Goal: Transaction & Acquisition: Obtain resource

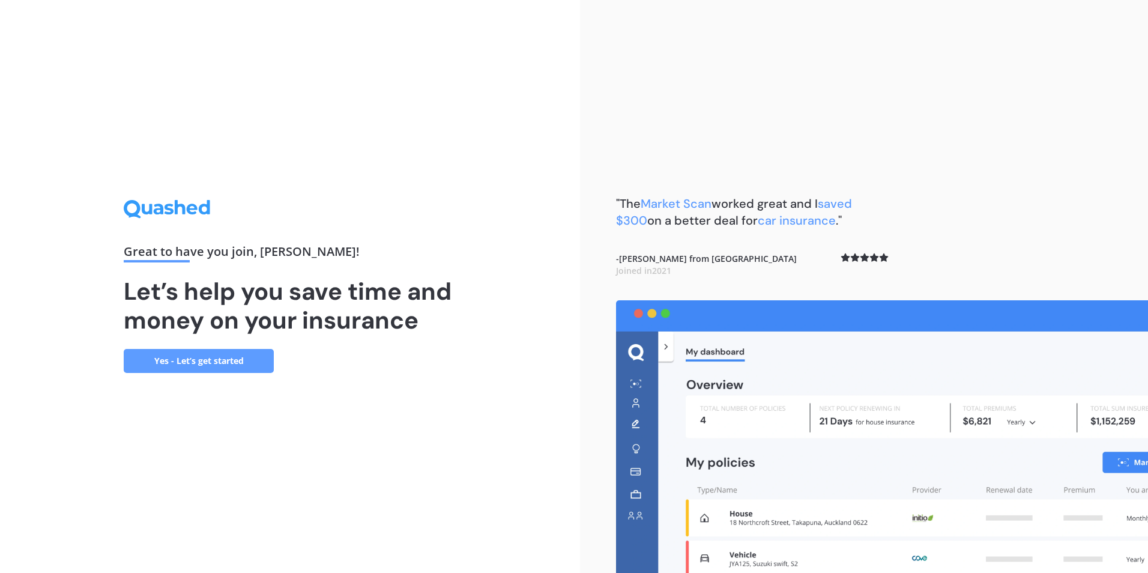
click at [241, 365] on link "Yes - Let’s get started" at bounding box center [199, 361] width 150 height 24
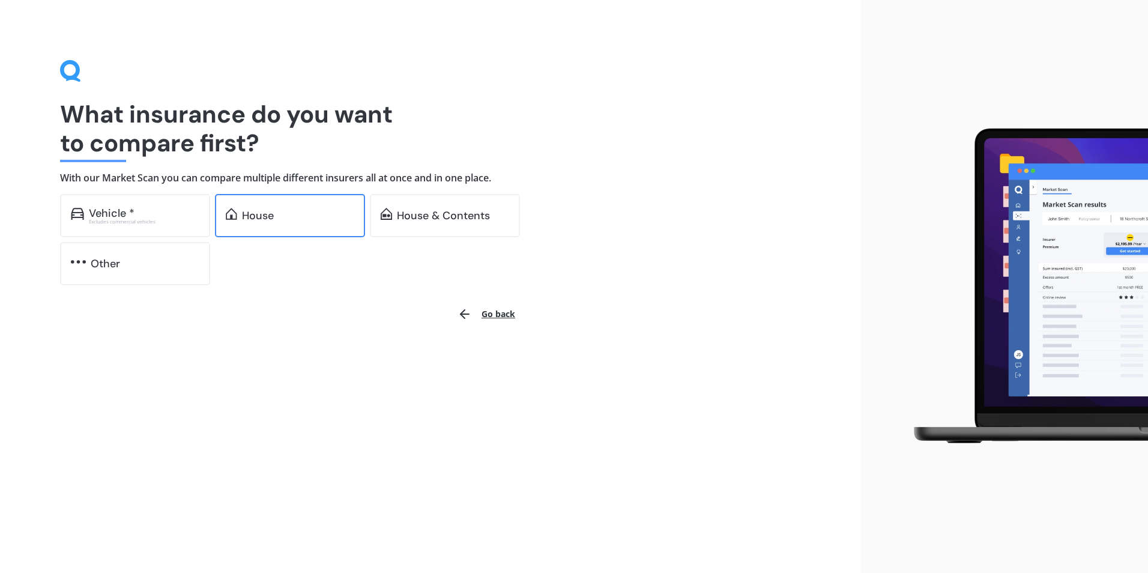
click at [276, 222] on div "House" at bounding box center [290, 215] width 150 height 43
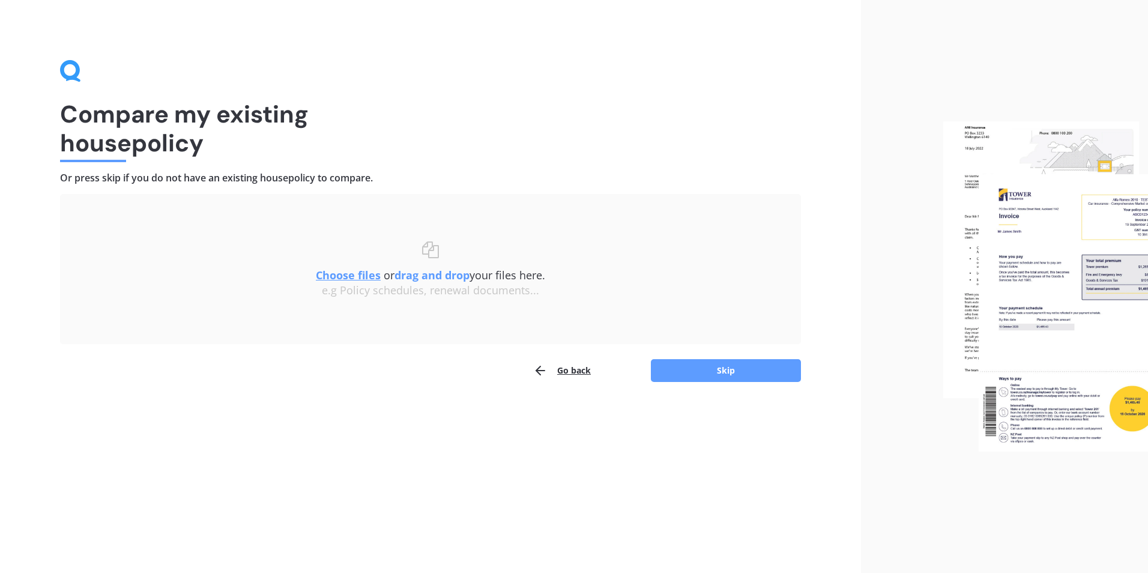
click at [353, 277] on u "Choose files" at bounding box center [348, 275] width 65 height 14
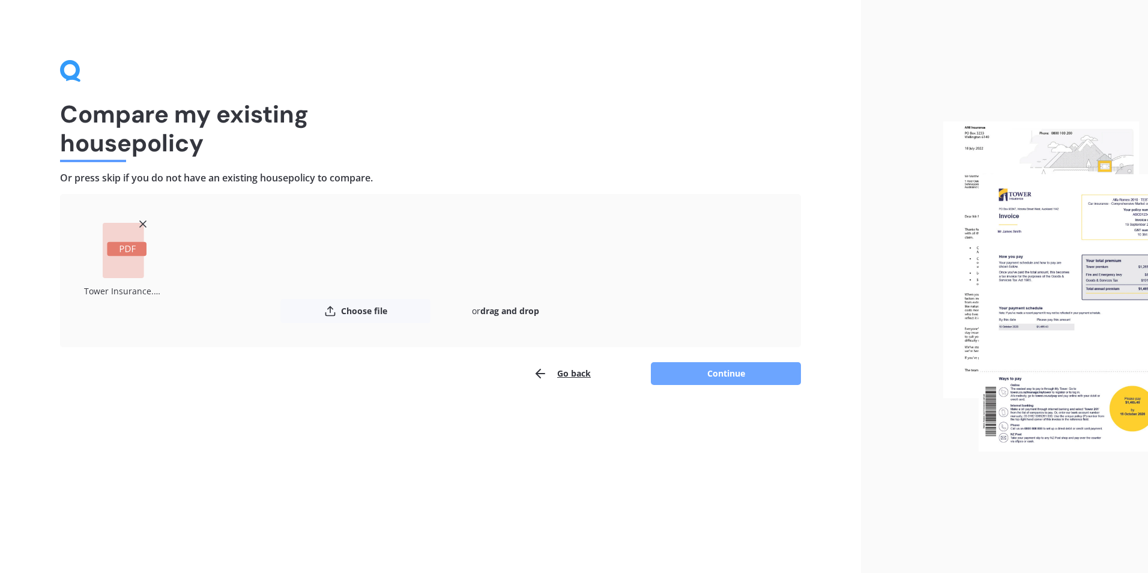
click at [720, 375] on button "Continue" at bounding box center [726, 373] width 150 height 23
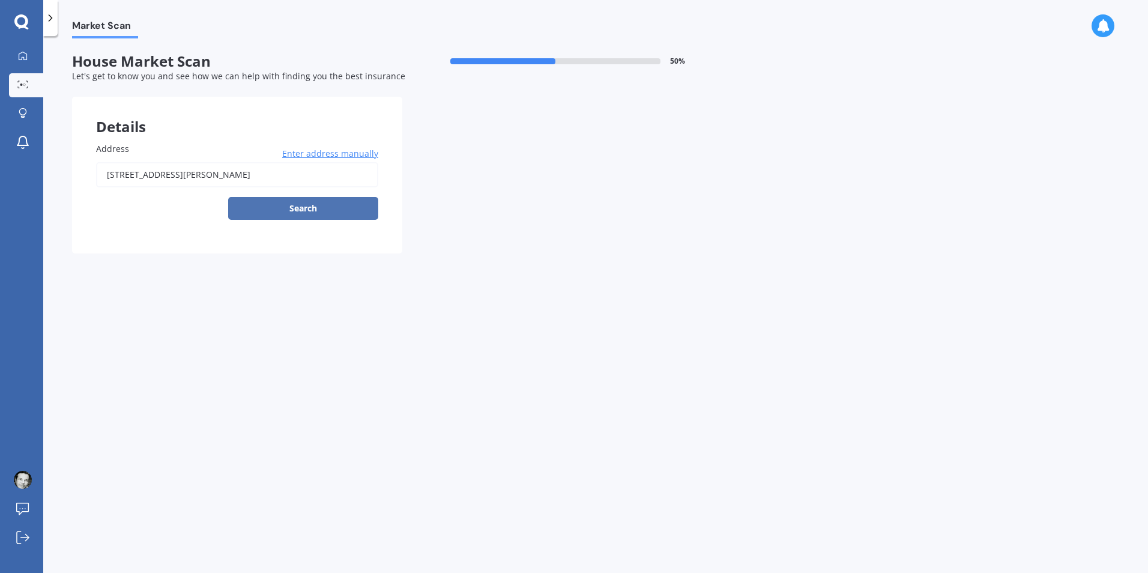
click at [311, 208] on button "Search" at bounding box center [303, 208] width 150 height 23
type input "[STREET_ADDRESS][PERSON_NAME]"
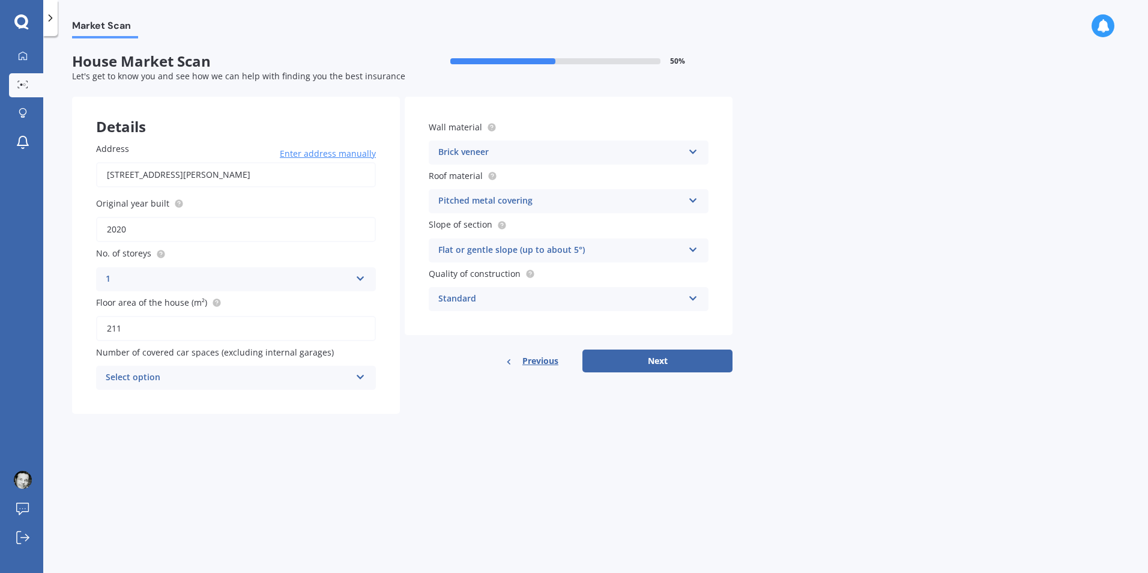
click at [338, 153] on span "Enter address manually" at bounding box center [328, 154] width 96 height 12
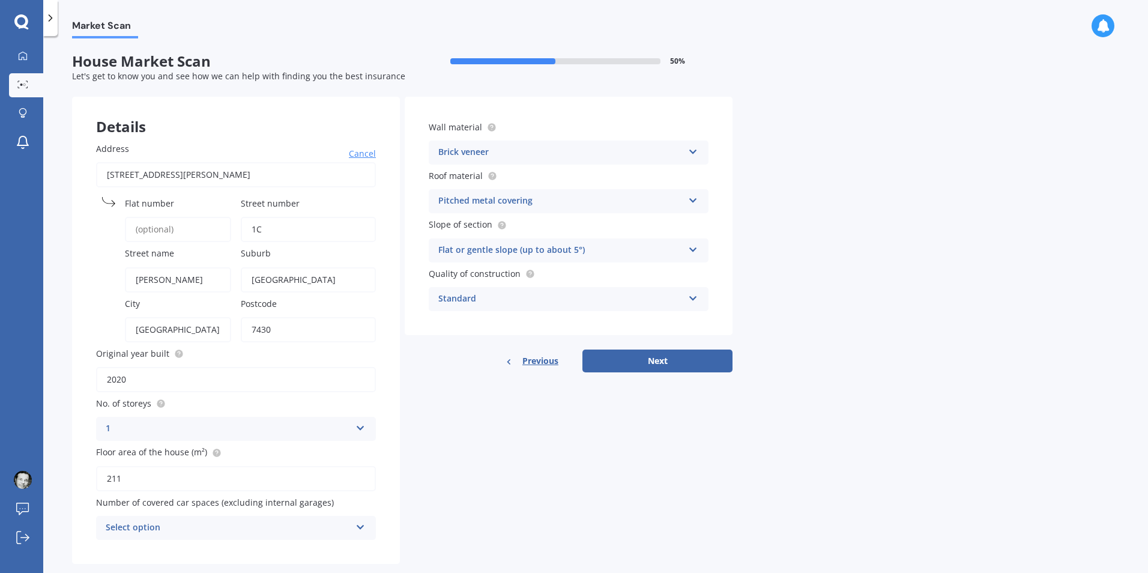
drag, startPoint x: 237, startPoint y: 174, endPoint x: 114, endPoint y: 171, distance: 123.2
click at [114, 171] on input "[STREET_ADDRESS][PERSON_NAME]" at bounding box center [236, 174] width 280 height 25
click at [248, 175] on input "[STREET_ADDRESS][PERSON_NAME]" at bounding box center [236, 174] width 280 height 25
drag, startPoint x: 252, startPoint y: 176, endPoint x: 71, endPoint y: 172, distance: 180.8
click at [71, 172] on div "Market Scan House Market Scan 50 % Let's get to know you and see how we can hel…" at bounding box center [595, 306] width 1105 height 537
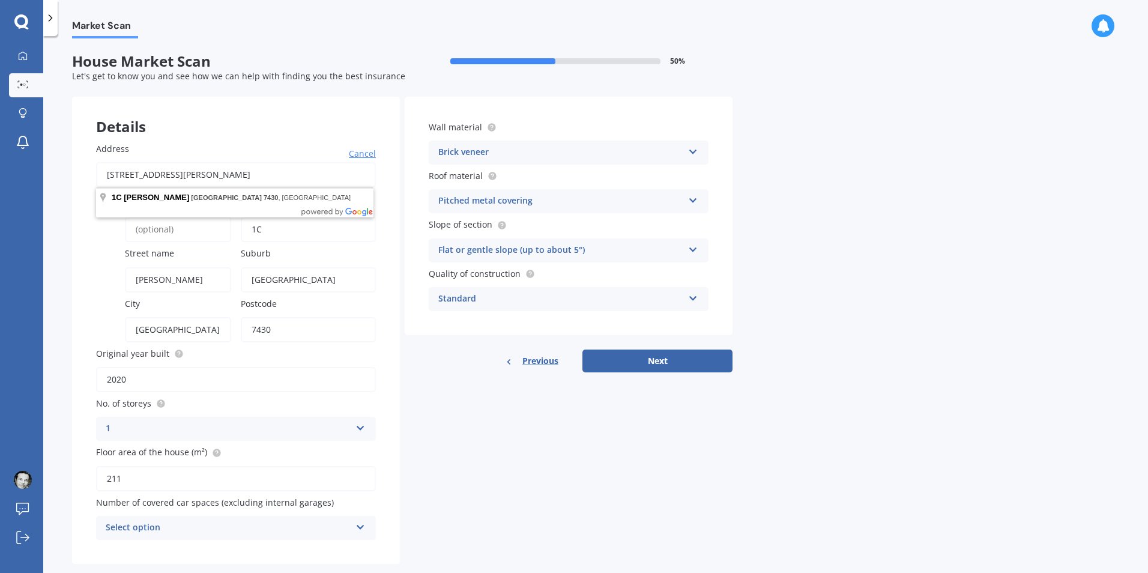
click at [247, 179] on input "[STREET_ADDRESS][PERSON_NAME]" at bounding box center [236, 174] width 280 height 25
click at [178, 381] on input "2020" at bounding box center [236, 379] width 280 height 25
drag, startPoint x: 261, startPoint y: 231, endPoint x: 232, endPoint y: 232, distance: 28.3
click at [232, 232] on div "Address [STREET_ADDRESS][PERSON_NAME] Cancel Search Flat [GEOGRAPHIC_DATA] name…" at bounding box center [236, 341] width 328 height 446
type input "9b"
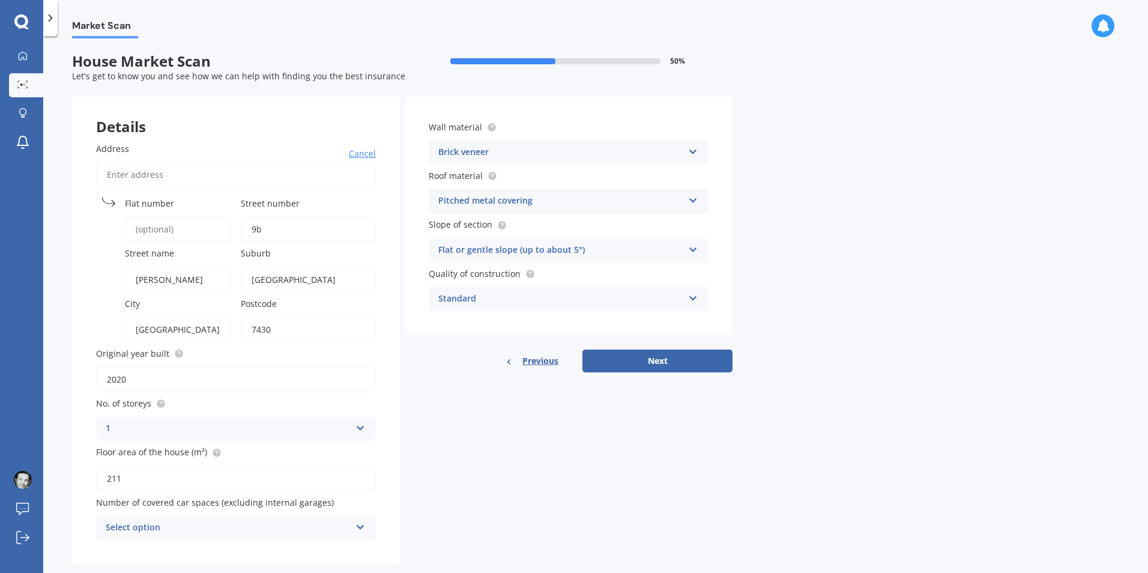
drag, startPoint x: 178, startPoint y: 281, endPoint x: 105, endPoint y: 283, distance: 72.7
click at [105, 283] on div "Street name [PERSON_NAME]" at bounding box center [163, 269] width 135 height 45
type input "[PERSON_NAME][GEOGRAPHIC_DATA]"
type input "rangiora"
drag, startPoint x: 133, startPoint y: 380, endPoint x: 87, endPoint y: 383, distance: 45.7
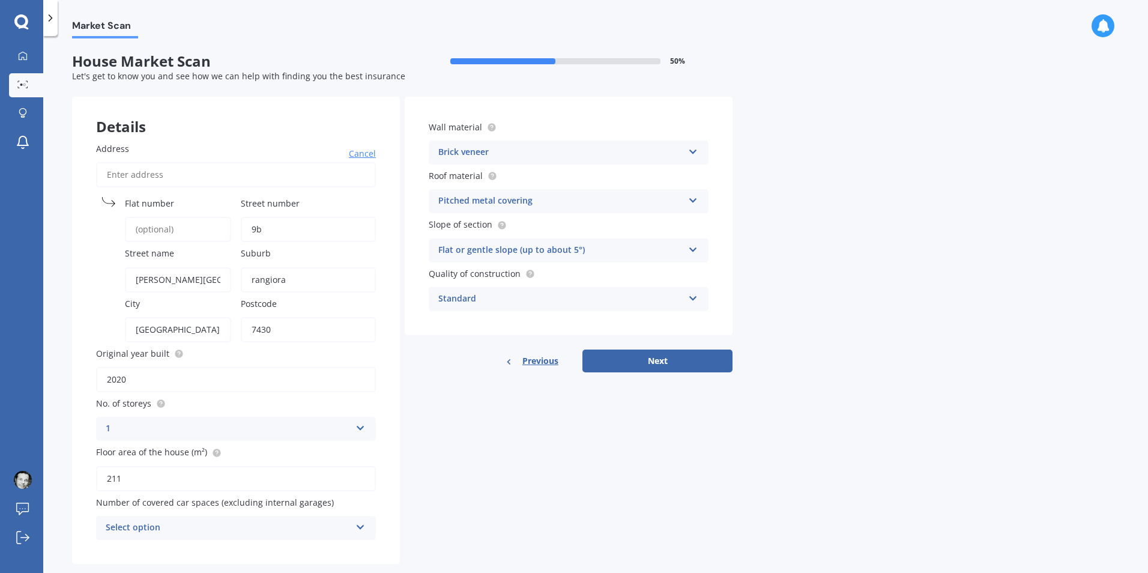
click at [87, 383] on div "Address Cancel Search Flat number Street number [GEOGRAPHIC_DATA] name [PERSON_…" at bounding box center [236, 341] width 328 height 446
type input "1975"
drag, startPoint x: 279, startPoint y: 332, endPoint x: 229, endPoint y: 329, distance: 49.9
click at [229, 329] on div "Address Cancel Search Flat number Street number [GEOGRAPHIC_DATA] name [PERSON_…" at bounding box center [236, 341] width 328 height 446
type input "7400"
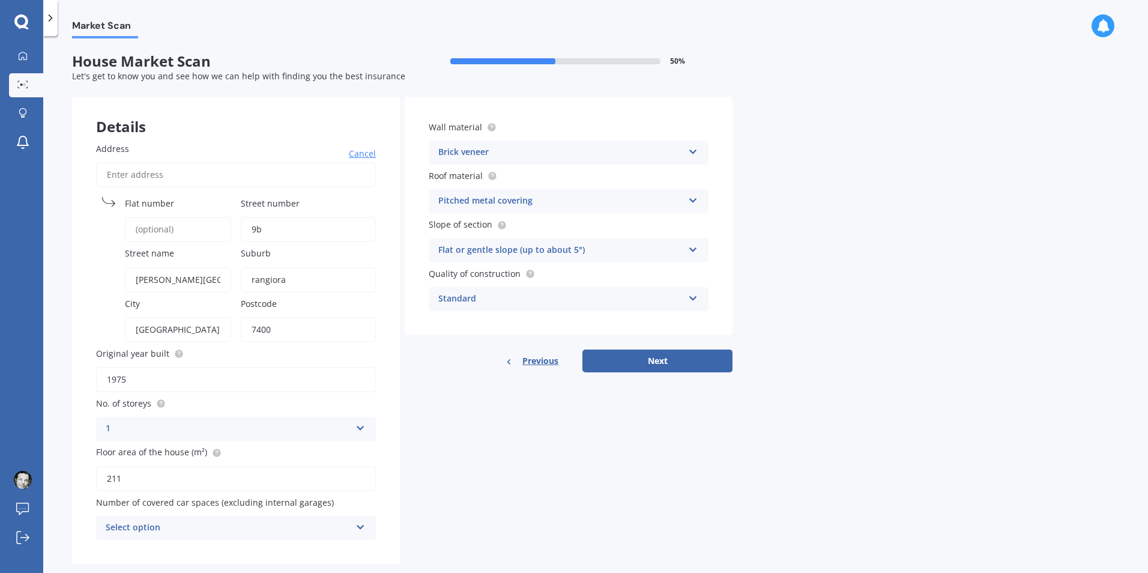
drag, startPoint x: 111, startPoint y: 481, endPoint x: 97, endPoint y: 481, distance: 13.8
click at [97, 481] on input "211" at bounding box center [236, 478] width 280 height 25
type input "110"
click at [55, 323] on div "Market Scan House Market Scan 50 % Let's get to know you and see how we can hel…" at bounding box center [595, 306] width 1105 height 537
click at [694, 154] on icon at bounding box center [693, 149] width 10 height 8
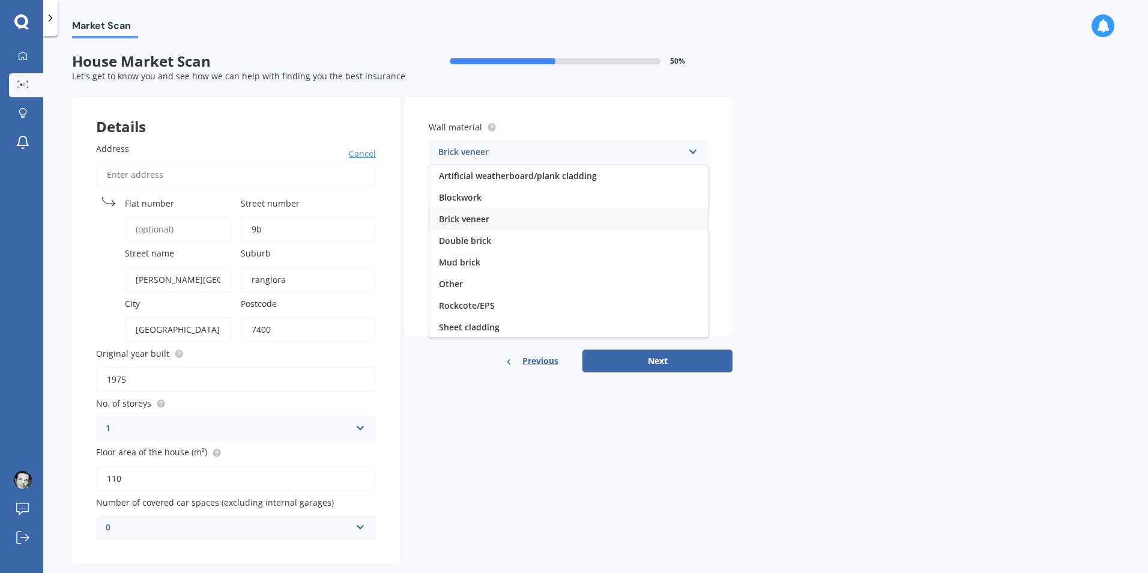
click at [484, 196] on div "Blockwork" at bounding box center [568, 198] width 279 height 22
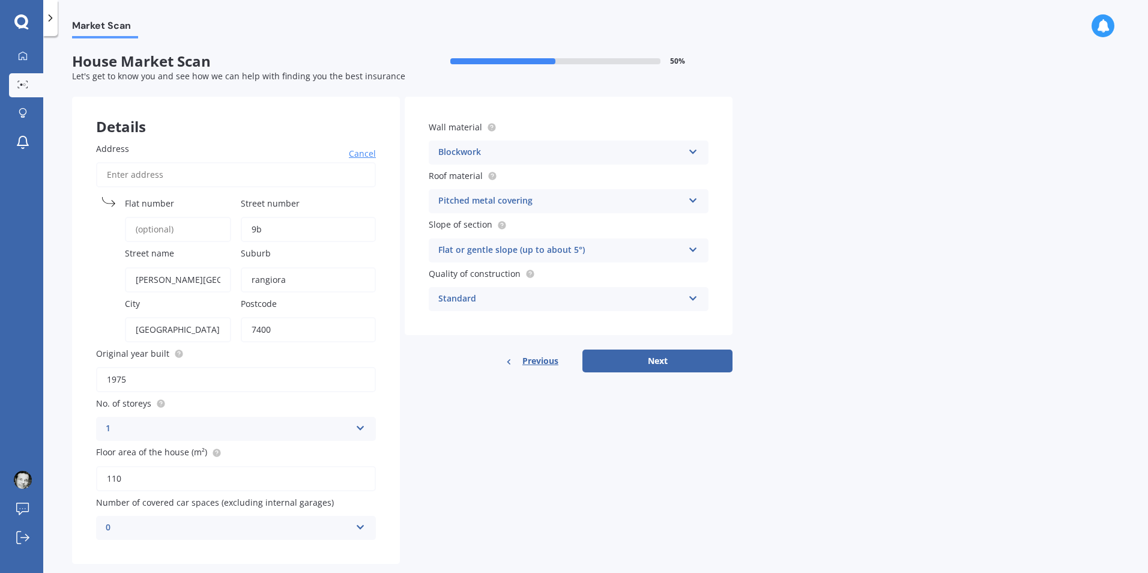
click at [694, 202] on icon at bounding box center [693, 198] width 10 height 8
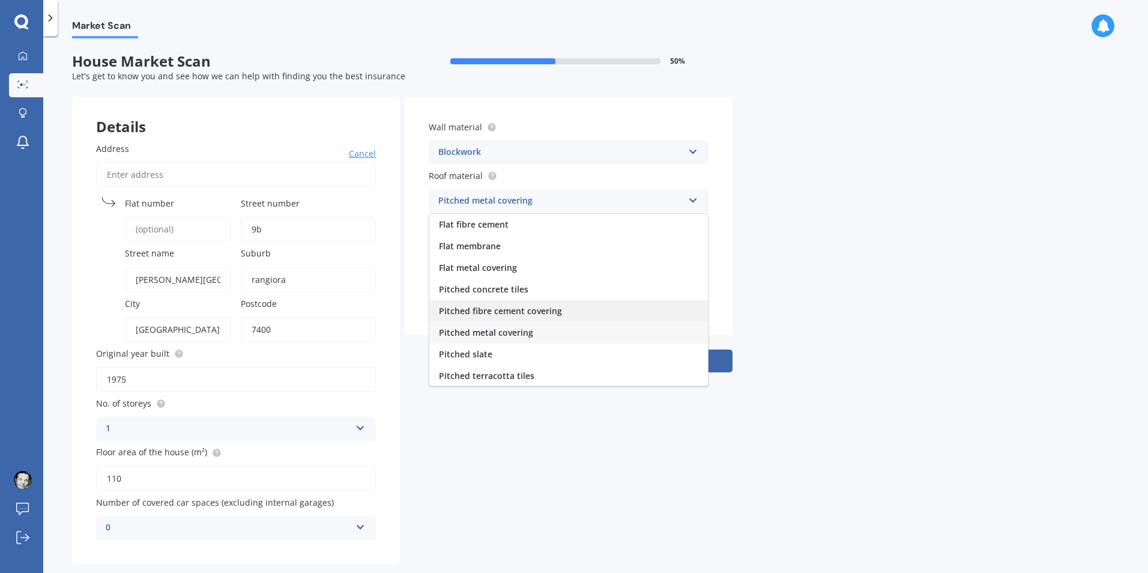
scroll to position [44, 0]
click at [529, 283] on span "Pitched metal covering" at bounding box center [486, 287] width 94 height 11
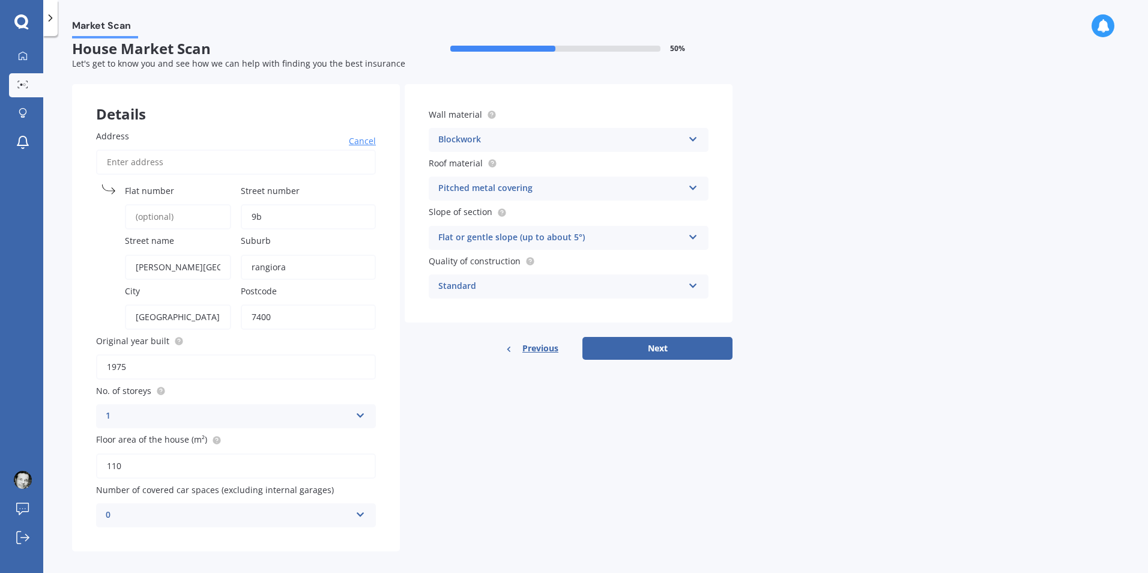
scroll to position [22, 0]
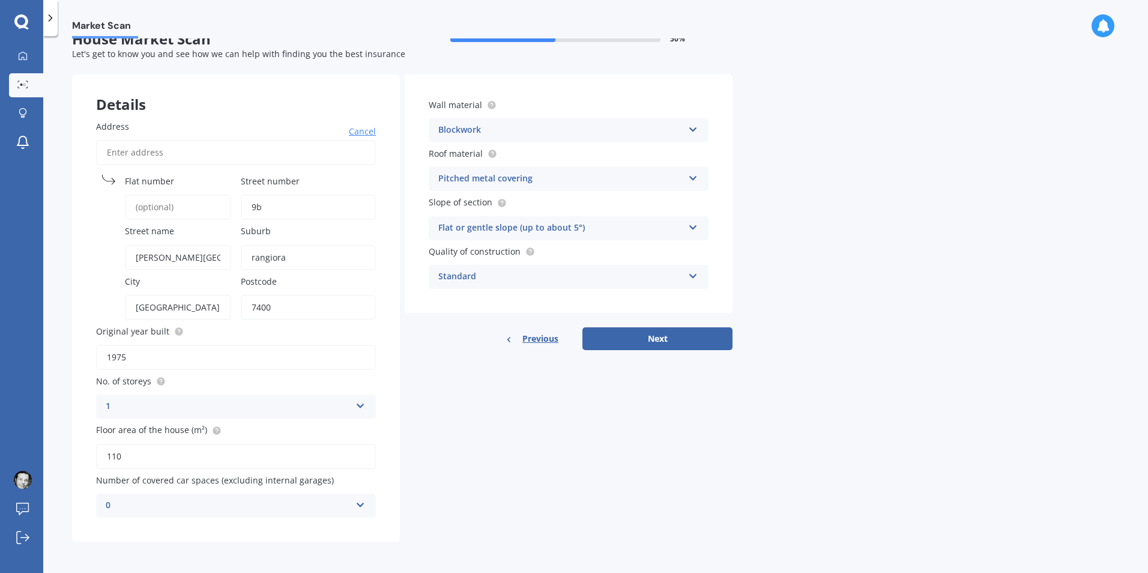
click at [117, 509] on div "0" at bounding box center [228, 506] width 245 height 14
click at [111, 396] on span "1" at bounding box center [108, 395] width 5 height 11
click at [693, 228] on icon at bounding box center [693, 225] width 10 height 8
click at [533, 249] on span "Flat or gentle slope (up to about 5°)" at bounding box center [512, 251] width 147 height 11
click at [696, 277] on icon at bounding box center [693, 274] width 10 height 8
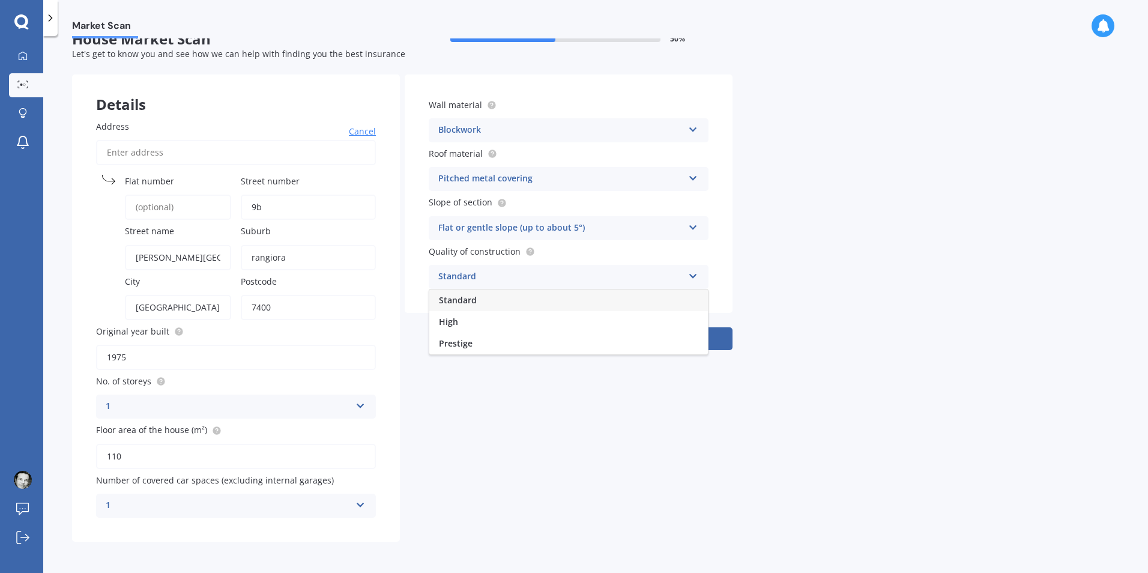
click at [696, 277] on icon at bounding box center [693, 274] width 10 height 8
click at [644, 338] on button "Next" at bounding box center [658, 338] width 150 height 23
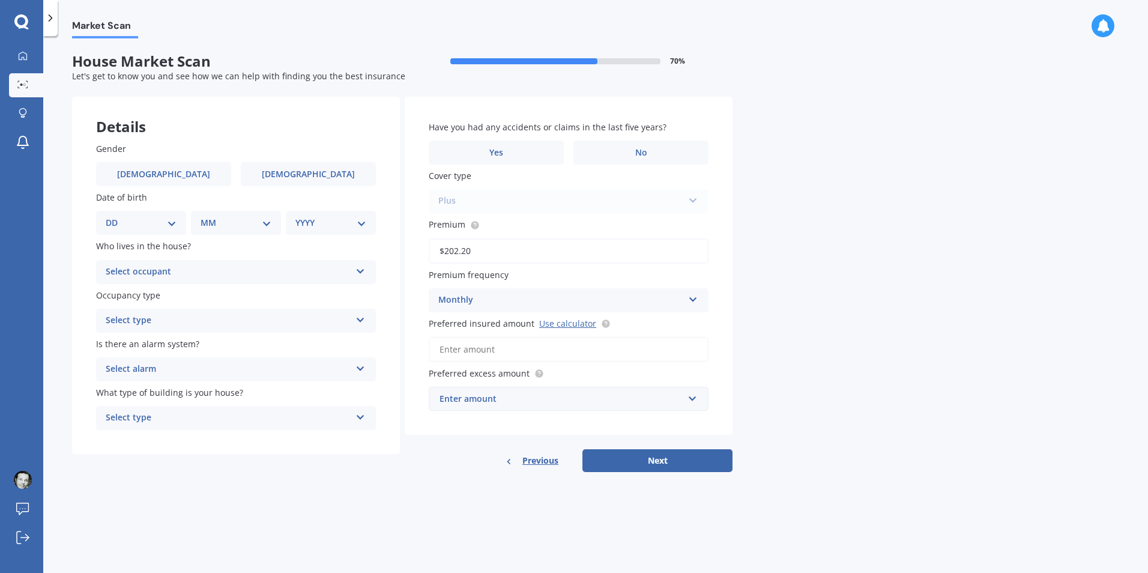
scroll to position [0, 0]
click at [160, 175] on span "[DEMOGRAPHIC_DATA]" at bounding box center [164, 174] width 96 height 10
click at [0, 0] on input "[DEMOGRAPHIC_DATA]" at bounding box center [0, 0] width 0 height 0
click at [172, 223] on select "DD 01 02 03 04 05 06 07 08 09 10 11 12 13 14 15 16 17 18 19 20 21 22 23 24 25 2…" at bounding box center [141, 222] width 71 height 13
select select "20"
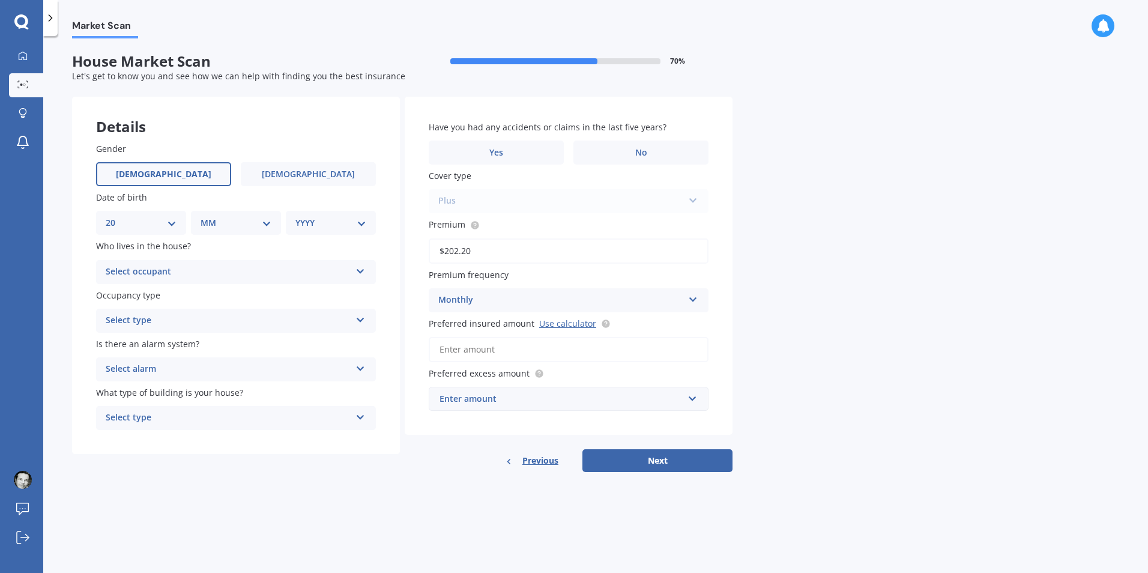
click at [115, 216] on select "DD 01 02 03 04 05 06 07 08 09 10 11 12 13 14 15 16 17 18 19 20 21 22 23 24 25 2…" at bounding box center [141, 222] width 71 height 13
click at [264, 222] on select "MM 01 02 03 04 05 06 07 08 09 10 11 12" at bounding box center [238, 222] width 66 height 13
select select "11"
click at [205, 216] on select "MM 01 02 03 04 05 06 07 08 09 10 11 12" at bounding box center [238, 222] width 66 height 13
click at [348, 223] on select "YYYY 2009 2008 2007 2006 2005 2004 2003 2002 2001 2000 1999 1998 1997 1996 1995…" at bounding box center [329, 222] width 66 height 13
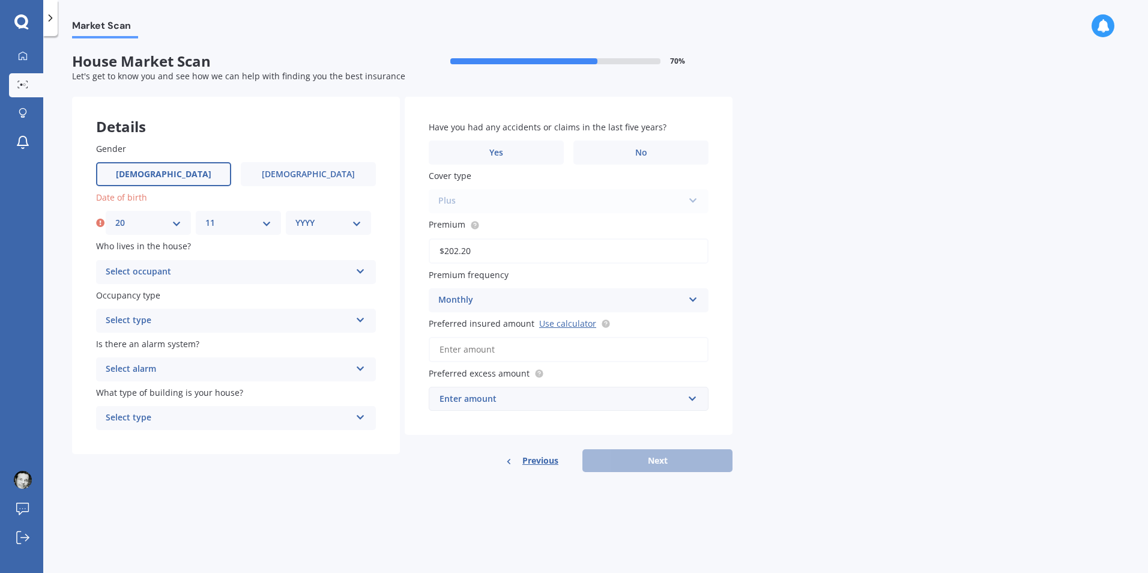
select select "1963"
click at [296, 216] on select "YYYY 2009 2008 2007 2006 2005 2004 2003 2002 2001 2000 1999 1998 1997 1996 1995…" at bounding box center [329, 222] width 66 height 13
click at [359, 273] on icon at bounding box center [361, 269] width 10 height 8
click at [54, 279] on div "Market Scan House Market Scan 70 % Let's get to know you and see how we can hel…" at bounding box center [595, 306] width 1105 height 537
click at [360, 321] on icon at bounding box center [361, 318] width 10 height 8
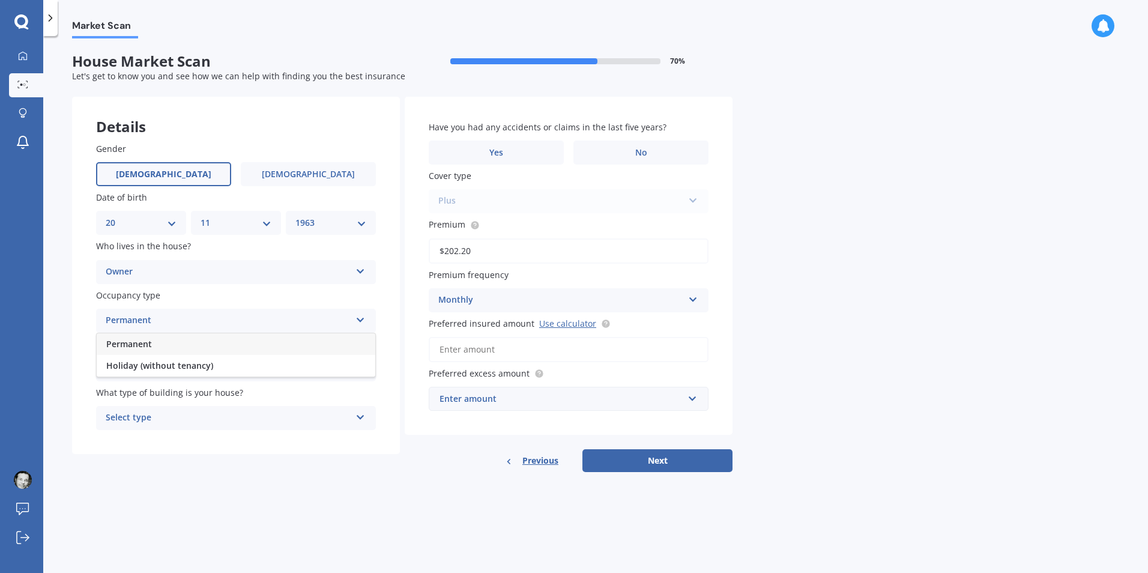
click at [201, 336] on div "Permanent" at bounding box center [236, 344] width 279 height 22
click at [358, 273] on icon at bounding box center [361, 269] width 10 height 8
click at [58, 282] on div "Market Scan House Market Scan 70 % Let's get to know you and see how we can hel…" at bounding box center [595, 306] width 1105 height 537
click at [359, 369] on icon at bounding box center [361, 366] width 10 height 8
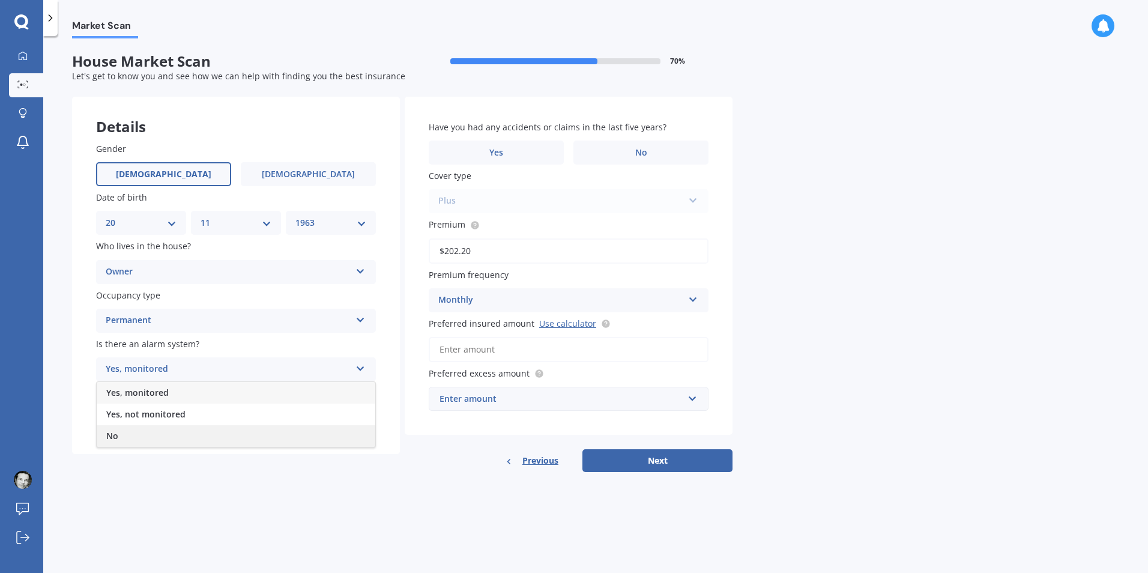
click at [111, 438] on span "No" at bounding box center [112, 435] width 12 height 11
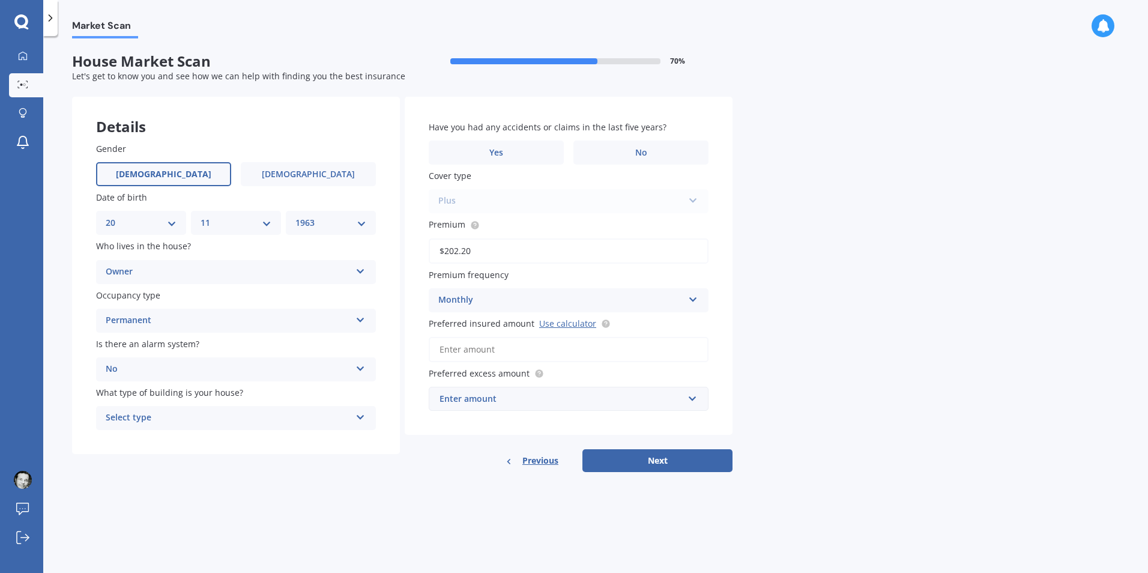
click at [361, 414] on icon at bounding box center [361, 415] width 10 height 8
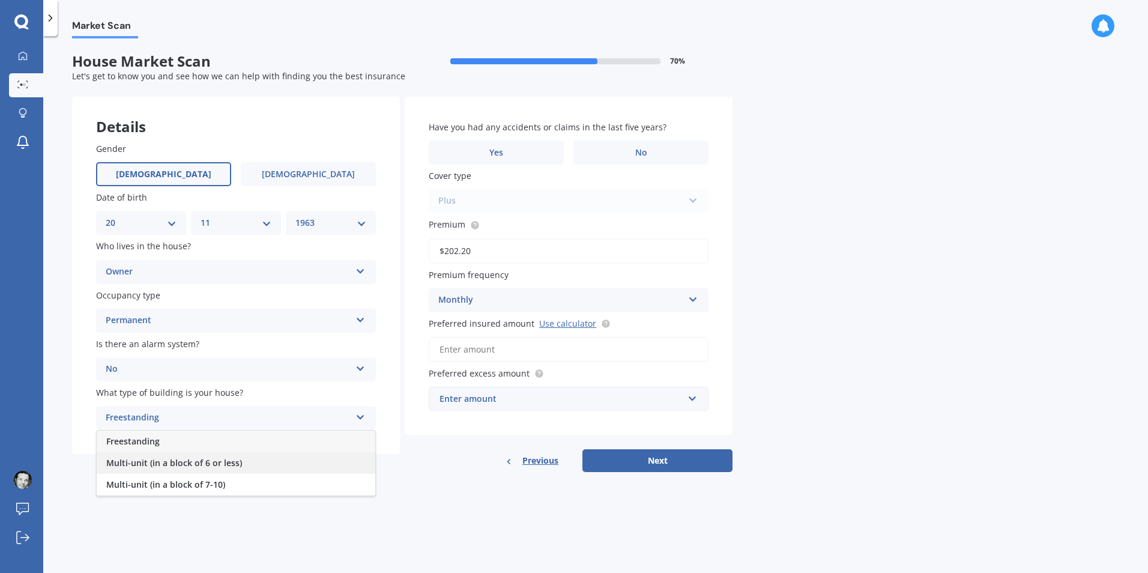
click at [238, 461] on span "Multi-unit (in a block of 6 or less)" at bounding box center [174, 462] width 136 height 11
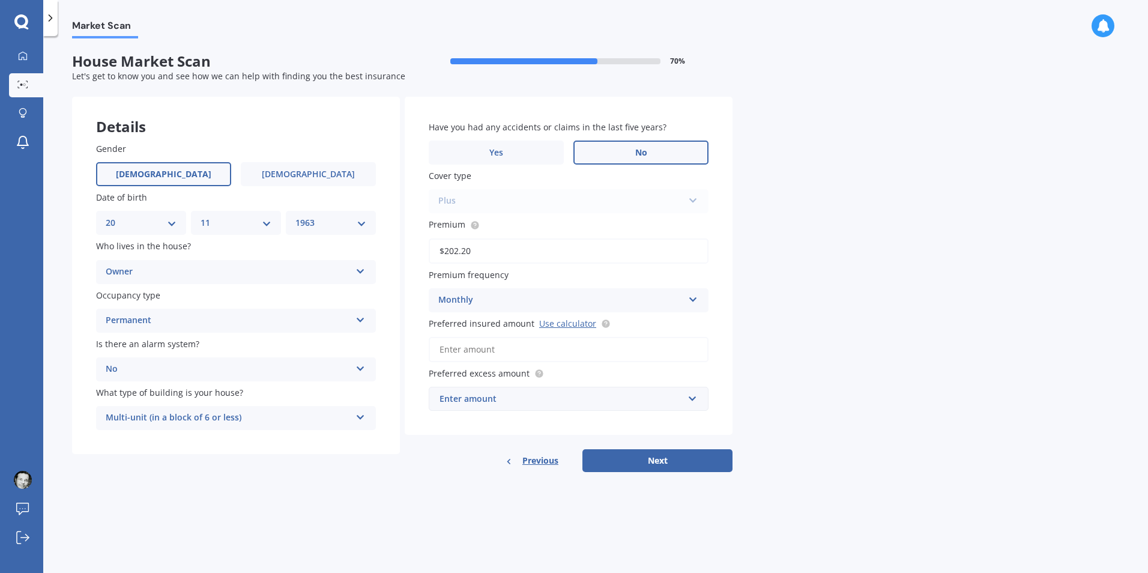
click at [647, 153] on label "No" at bounding box center [641, 153] width 135 height 24
click at [0, 0] on input "No" at bounding box center [0, 0] width 0 height 0
click at [691, 401] on input "text" at bounding box center [564, 398] width 269 height 23
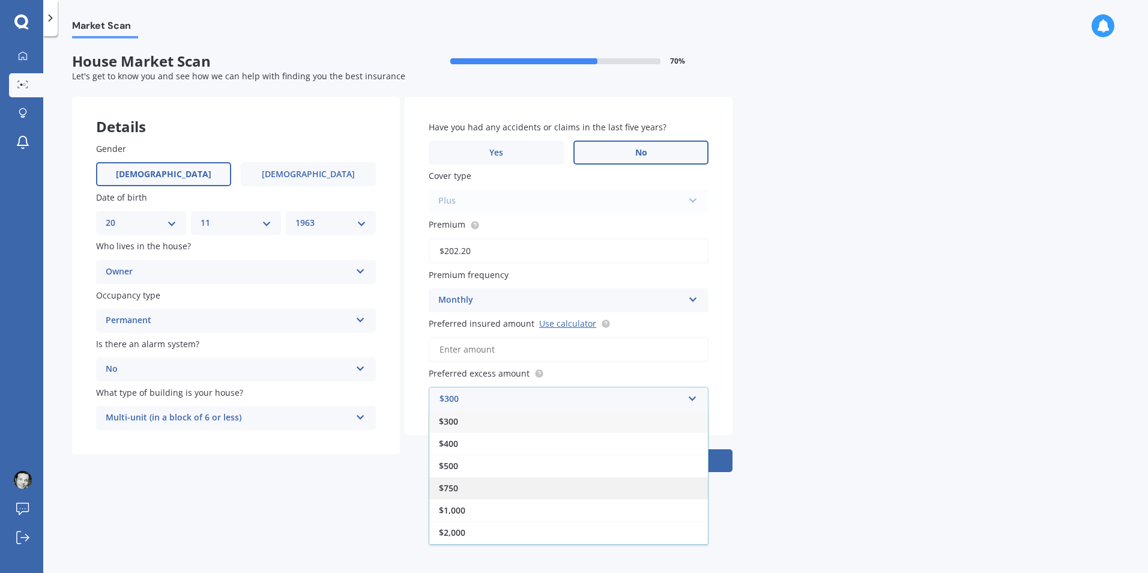
click at [450, 487] on span "$750" at bounding box center [448, 487] width 19 height 11
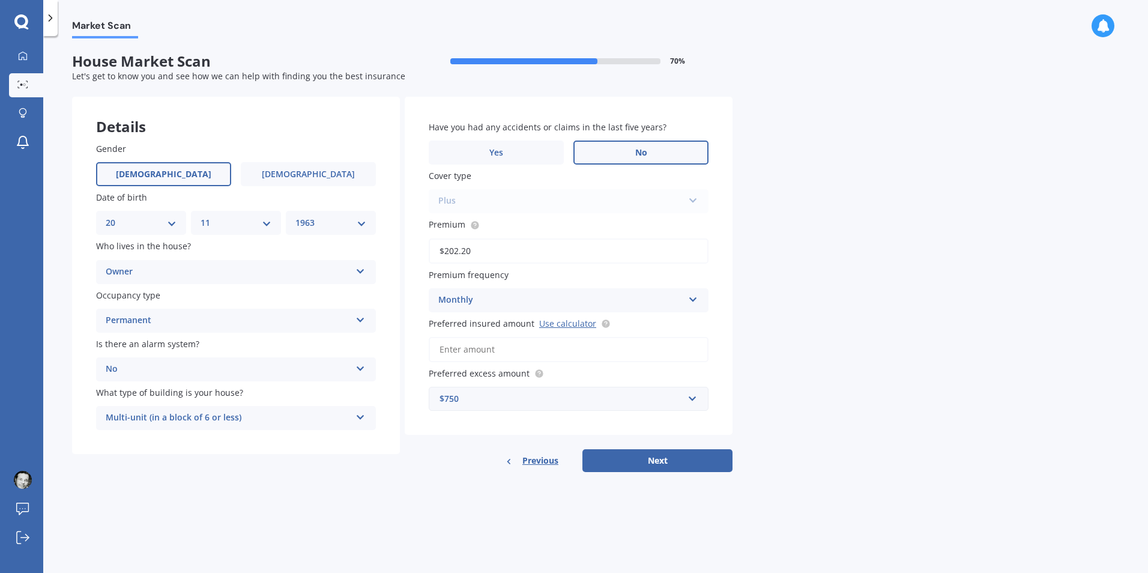
click at [693, 202] on div "Plus Standard Cover Premium Cover Plus" at bounding box center [569, 201] width 280 height 24
click at [540, 155] on label "Yes" at bounding box center [496, 153] width 135 height 24
click at [0, 0] on input "Yes" at bounding box center [0, 0] width 0 height 0
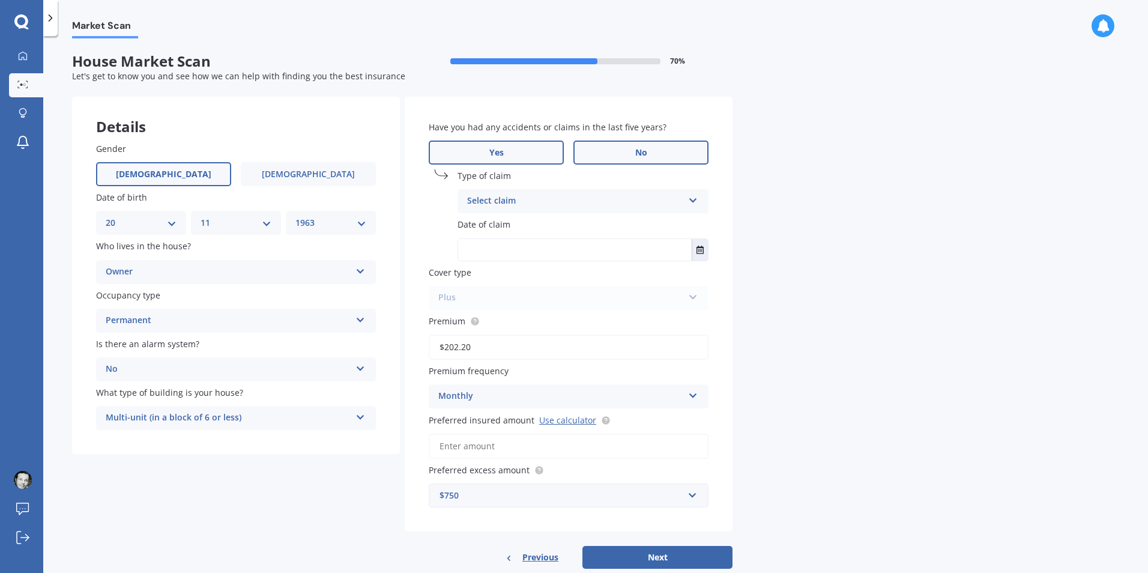
click at [624, 151] on label "No" at bounding box center [641, 153] width 135 height 24
click at [0, 0] on input "No" at bounding box center [0, 0] width 0 height 0
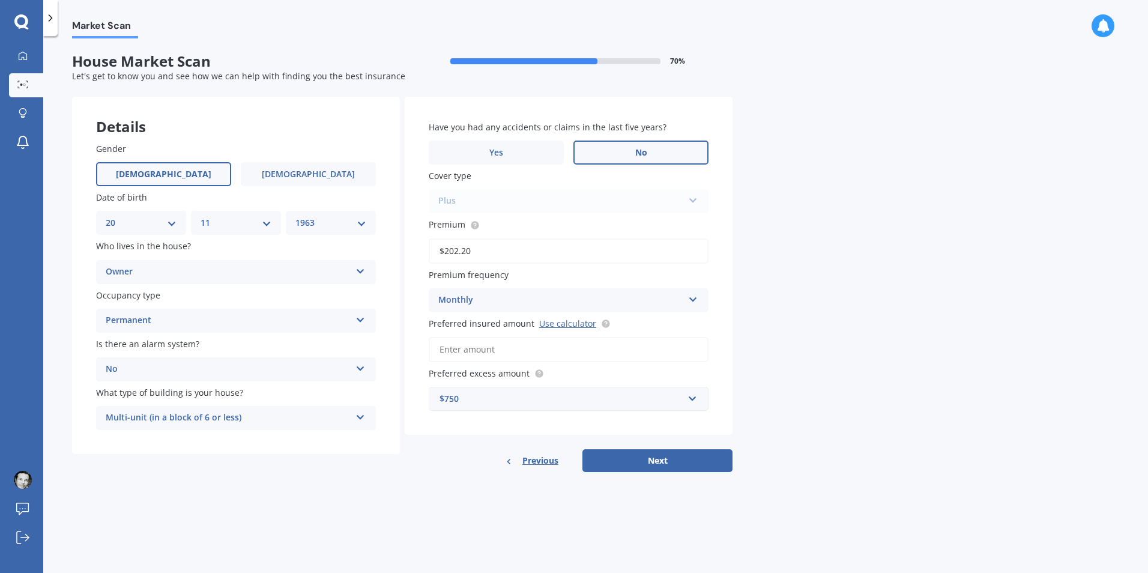
click at [358, 271] on icon at bounding box center [361, 269] width 10 height 8
click at [656, 462] on button "Next" at bounding box center [658, 460] width 150 height 23
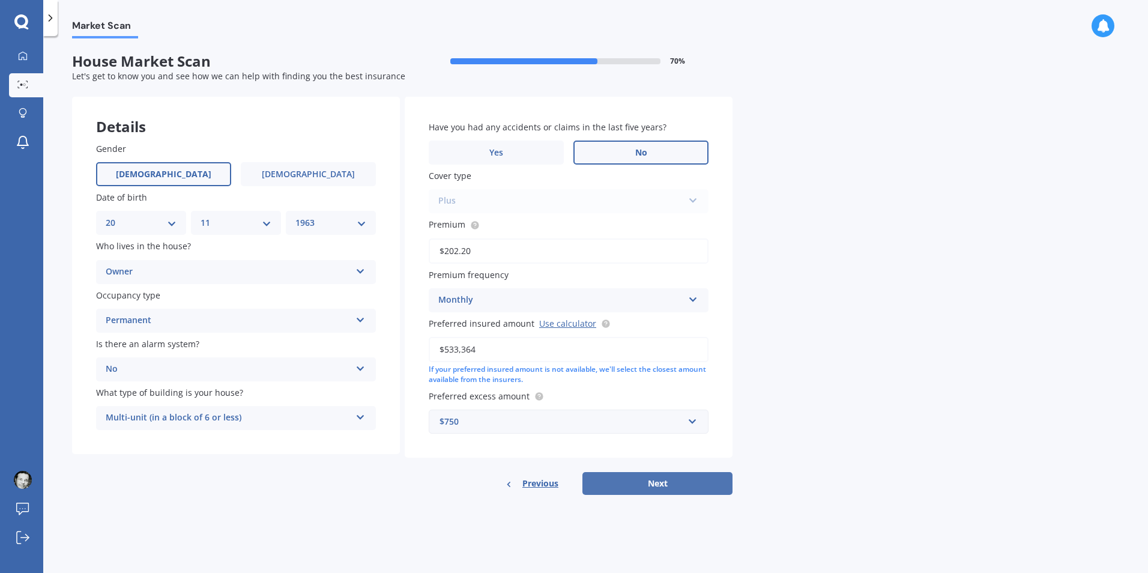
type input "$533,364"
click at [676, 486] on button "Next" at bounding box center [658, 483] width 150 height 23
select select "20"
select select "11"
select select "1963"
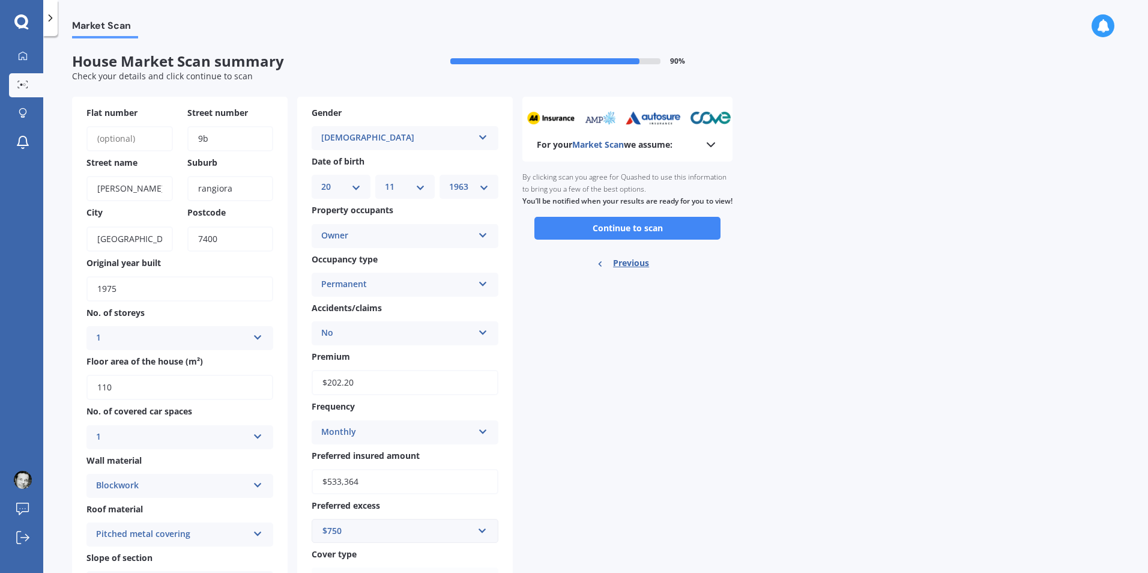
click at [485, 235] on icon at bounding box center [483, 233] width 10 height 8
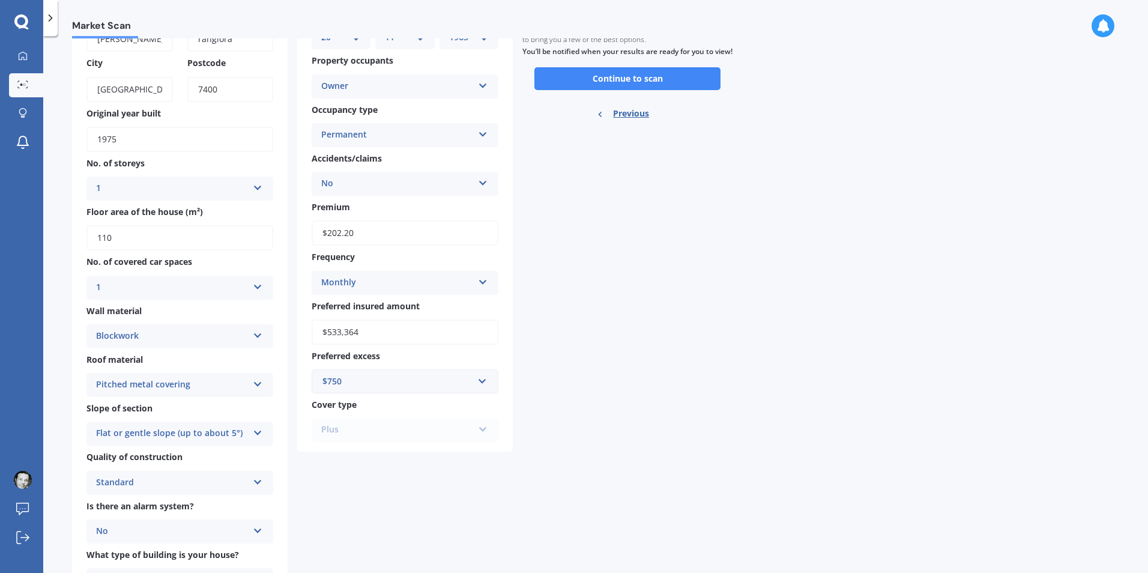
scroll to position [89, 0]
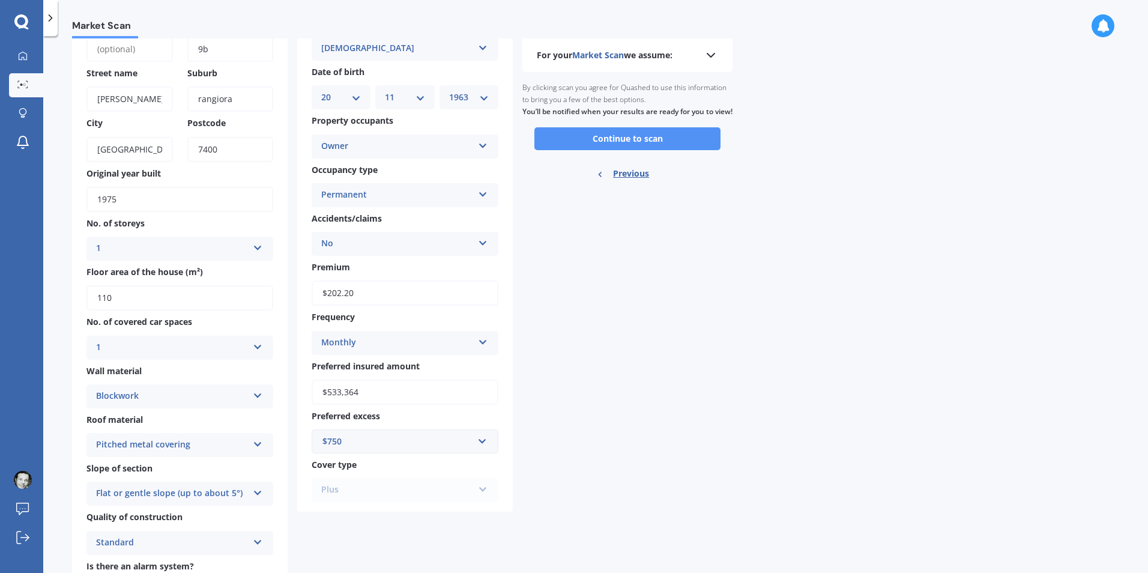
click at [700, 150] on button "Continue to scan" at bounding box center [628, 138] width 186 height 23
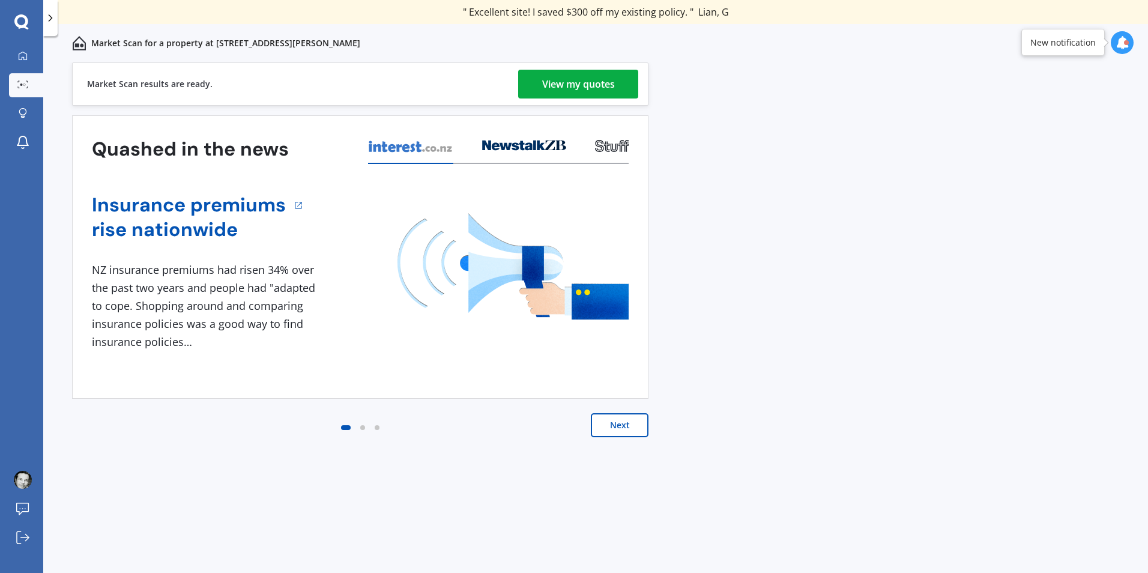
click at [570, 82] on div "View my quotes" at bounding box center [578, 84] width 73 height 29
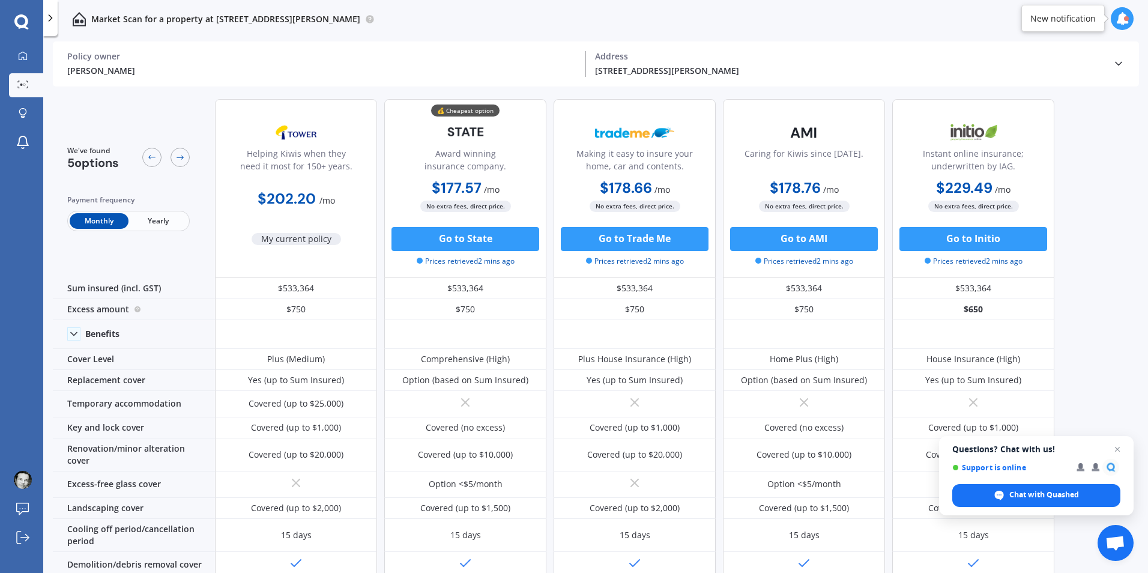
scroll to position [60, 0]
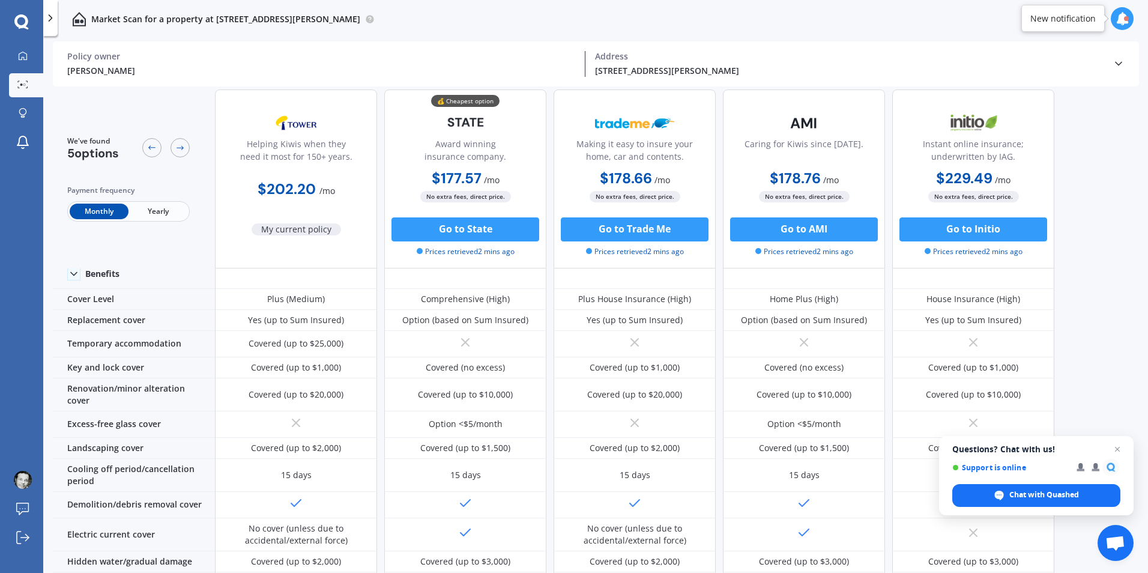
click at [159, 212] on span "Yearly" at bounding box center [158, 212] width 59 height 16
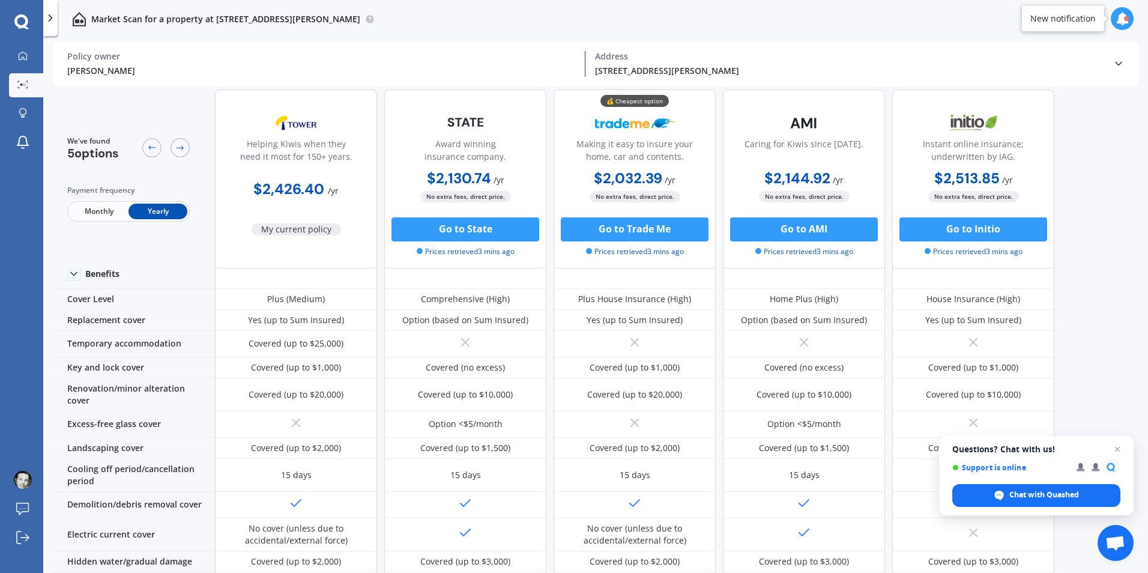
click at [96, 213] on span "Monthly" at bounding box center [99, 212] width 59 height 16
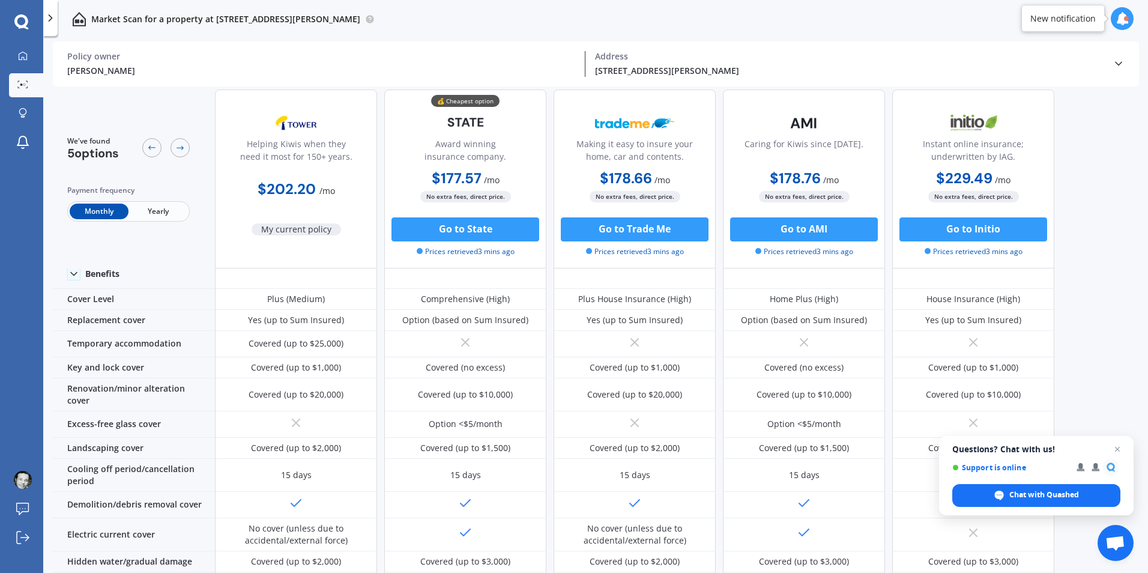
click at [160, 211] on span "Yearly" at bounding box center [158, 212] width 59 height 16
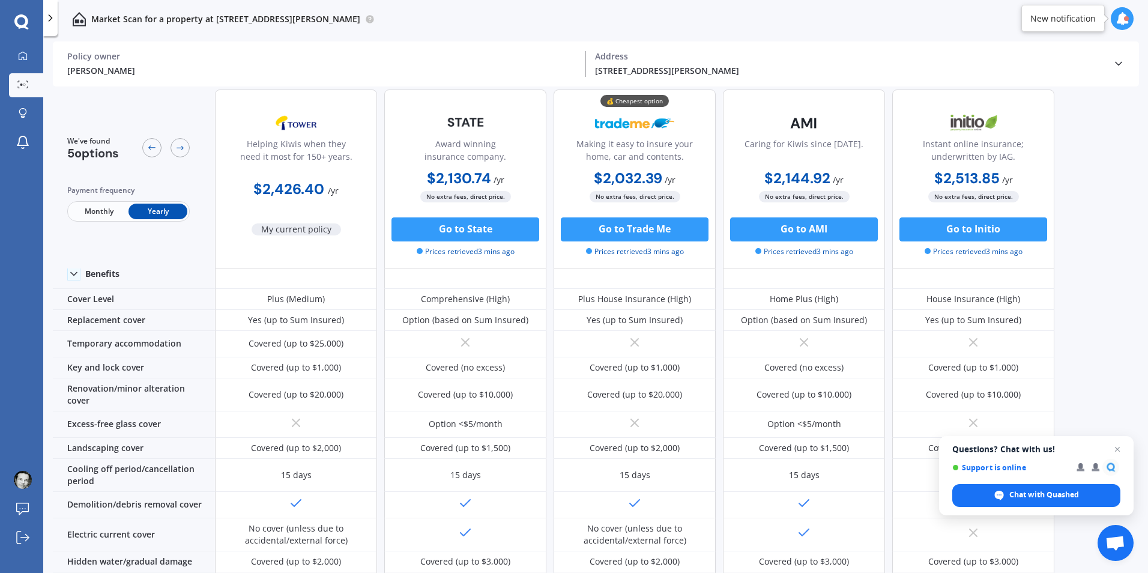
click at [99, 210] on span "Monthly" at bounding box center [99, 212] width 59 height 16
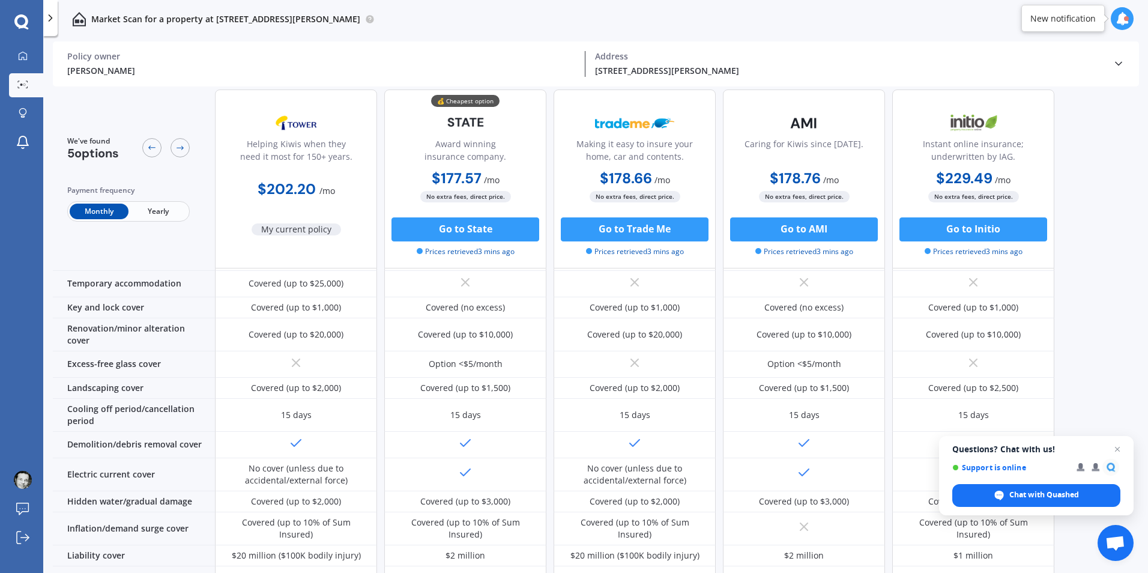
scroll to position [0, 0]
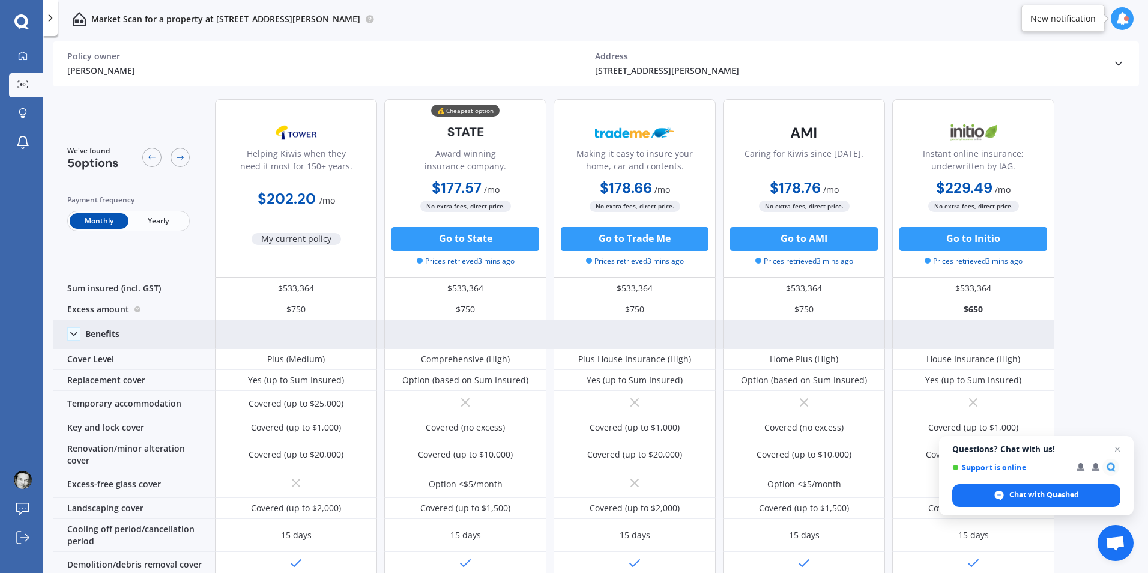
click at [73, 334] on icon at bounding box center [74, 334] width 12 height 12
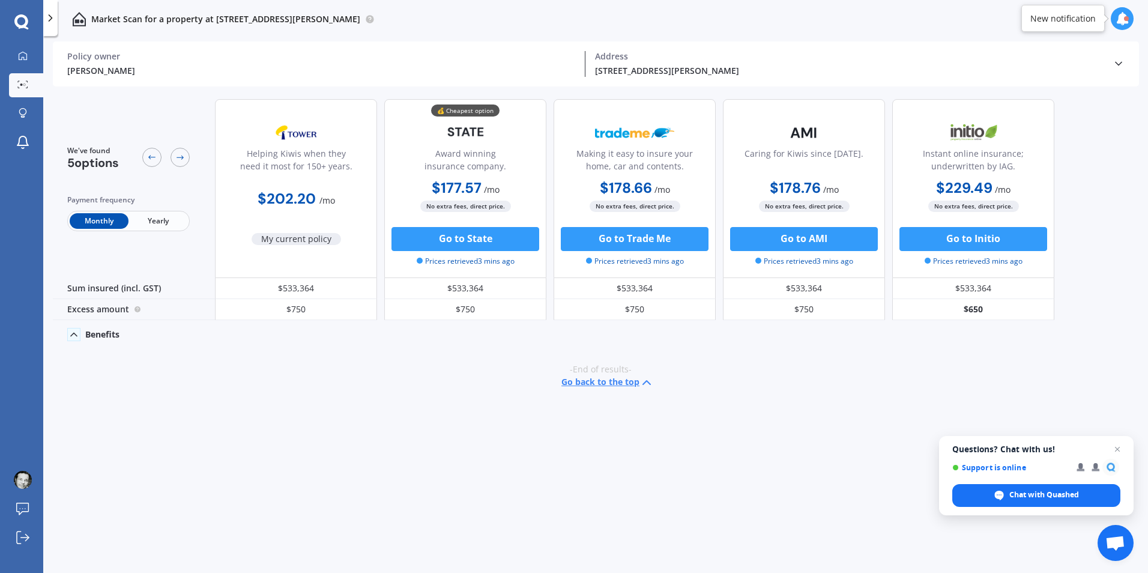
click at [74, 334] on icon at bounding box center [74, 335] width 12 height 12
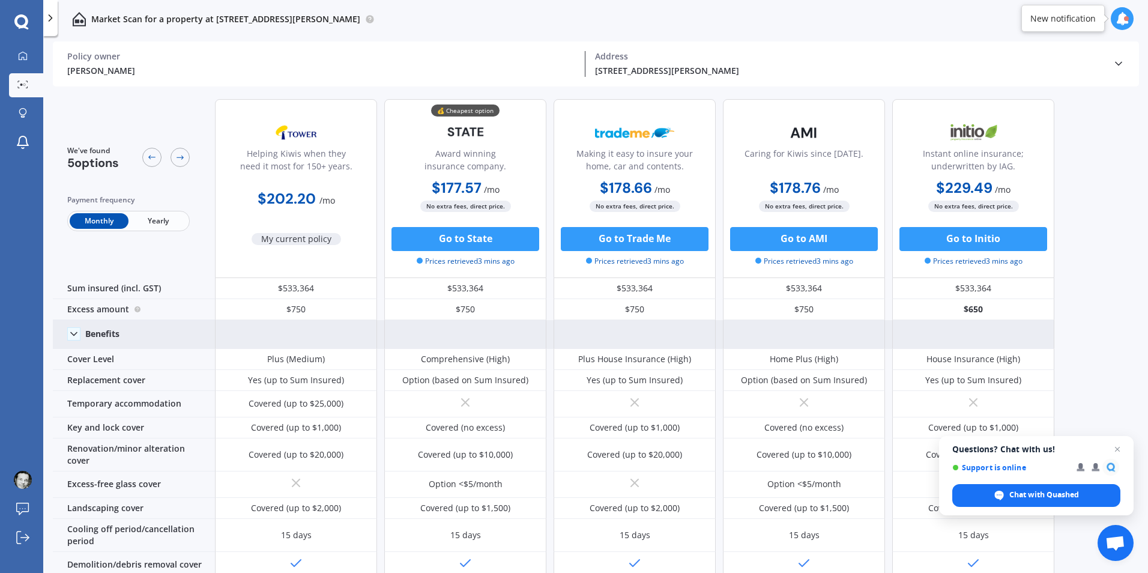
drag, startPoint x: 1079, startPoint y: 446, endPoint x: 1079, endPoint y: 454, distance: 7.8
click at [1079, 454] on span "Questions? Chat with us! Support is online" at bounding box center [1037, 460] width 168 height 32
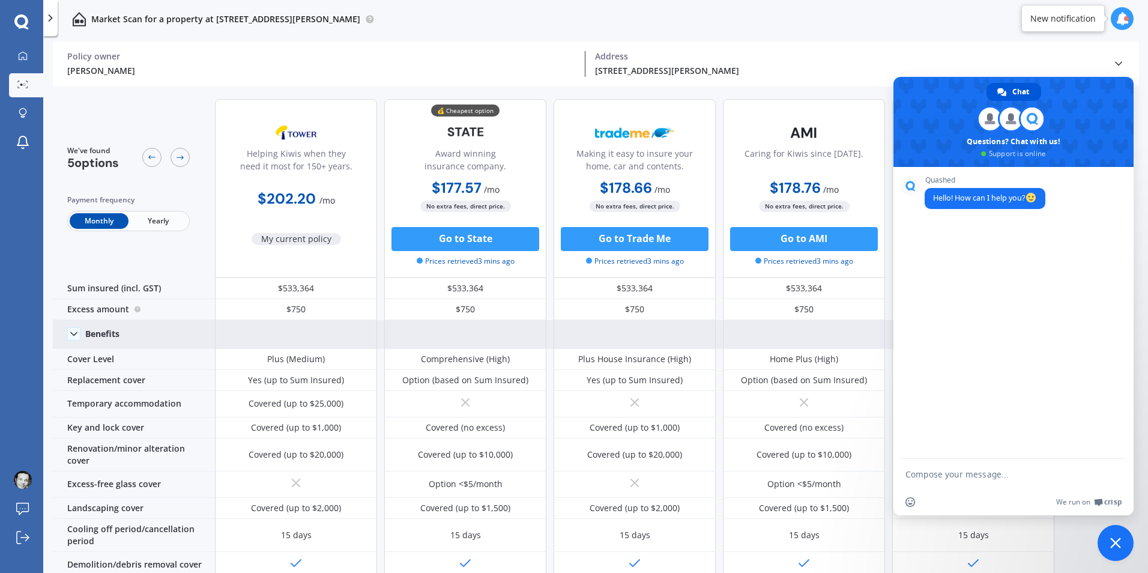
click at [506, 19] on div "Market Scan for a property at [STREET_ADDRESS][PERSON_NAME]" at bounding box center [595, 19] width 1105 height 38
click at [1121, 64] on icon at bounding box center [1119, 64] width 12 height 12
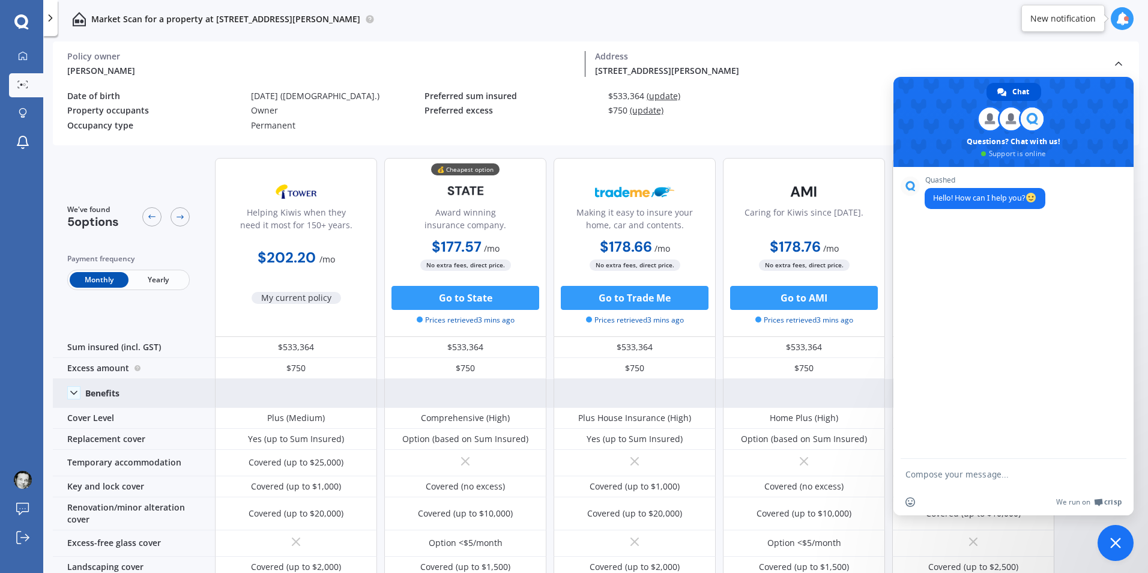
click at [1120, 63] on polyline at bounding box center [1119, 63] width 6 height 3
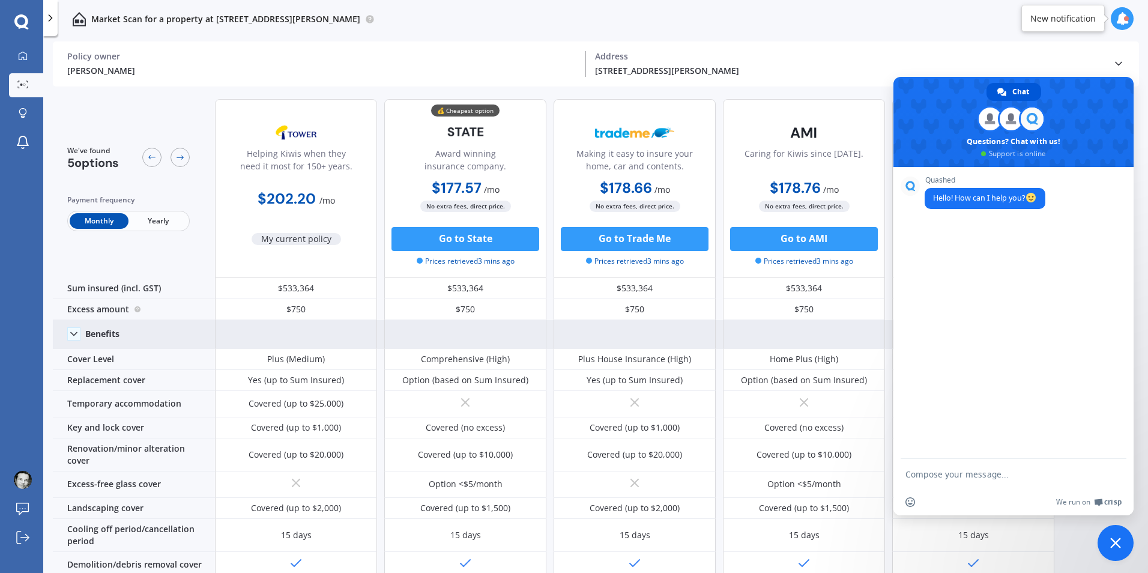
click at [1117, 539] on span "Close chat" at bounding box center [1116, 543] width 11 height 11
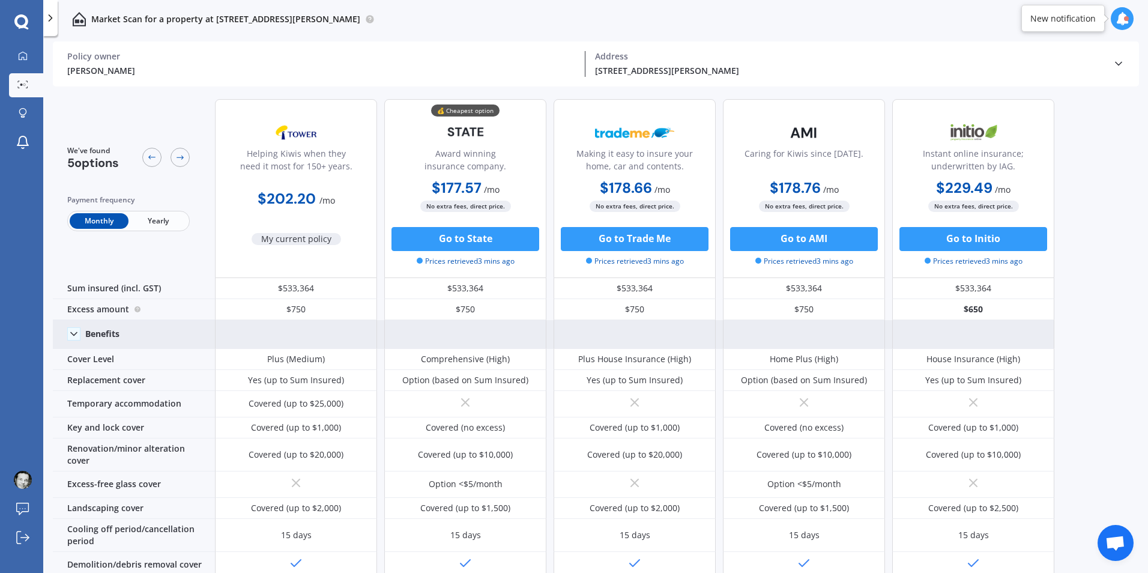
click at [1122, 17] on icon at bounding box center [1122, 18] width 13 height 13
click at [1002, 71] on b "Market Scan" at bounding box center [1002, 70] width 49 height 8
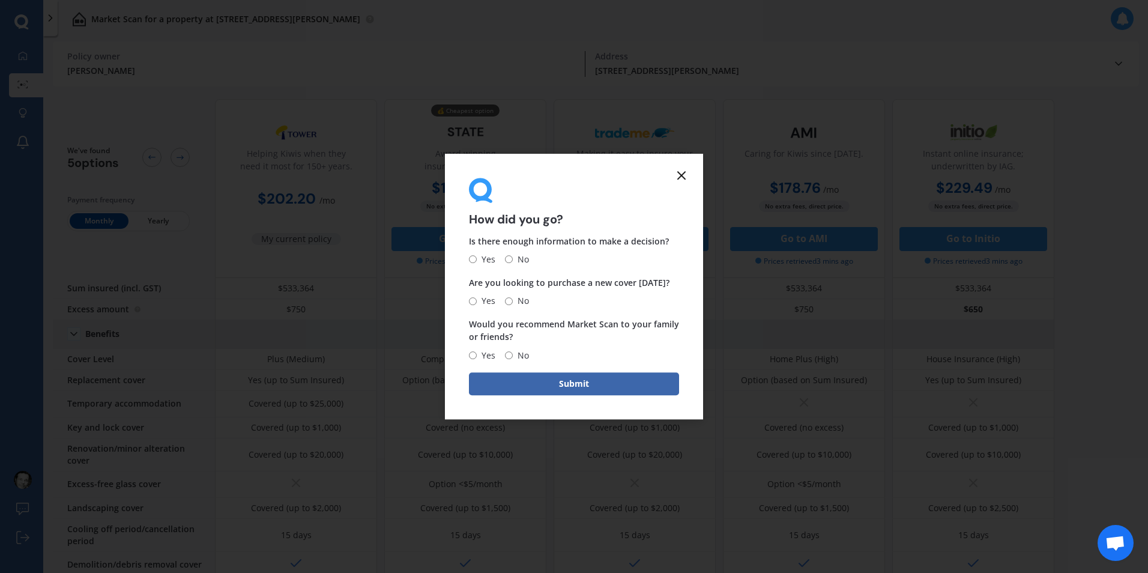
click at [473, 259] on input "Yes" at bounding box center [473, 260] width 8 height 8
radio input "true"
click at [509, 302] on input "No" at bounding box center [509, 301] width 8 height 8
radio input "true"
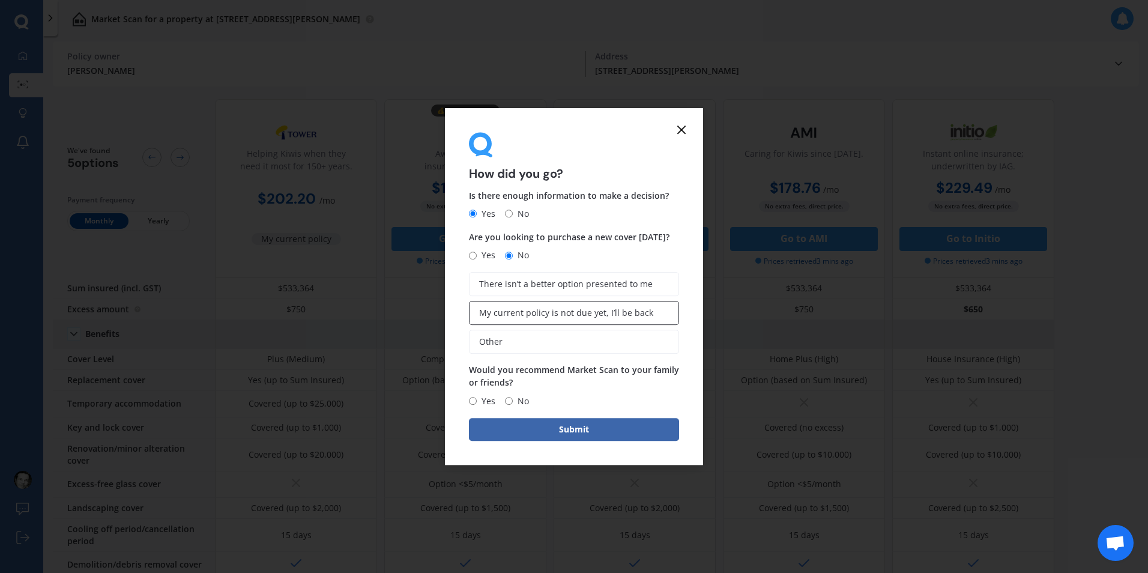
click at [539, 312] on span "My current policy is not due yet, I’ll be back" at bounding box center [566, 313] width 174 height 10
click at [0, 0] on input "My current policy is not due yet, I’ll be back" at bounding box center [0, 0] width 0 height 0
